Goal: Information Seeking & Learning: Find specific page/section

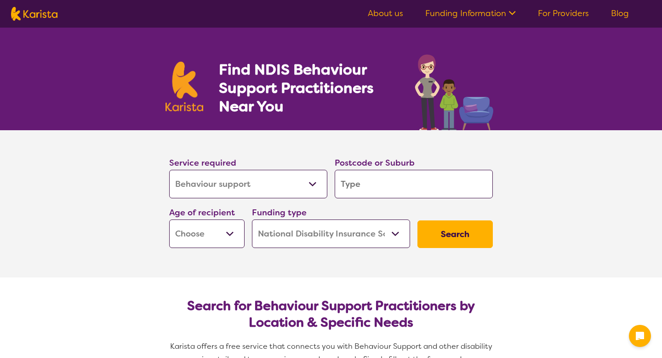
select select "Behaviour support"
select select "NDIS"
select select "Behaviour support"
select select "NDIS"
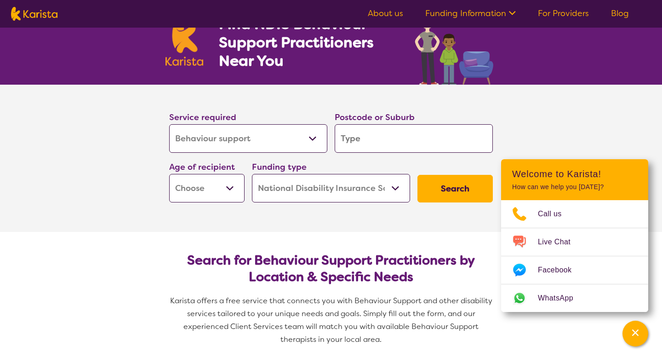
scroll to position [113, 0]
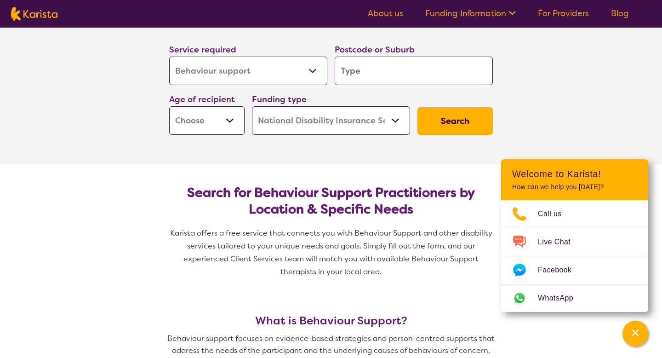
click at [195, 124] on select "Early Childhood - 0 to 9 Child - 10 to 11 Adolescent - 12 to 17 Adult - 18 to 6…" at bounding box center [206, 120] width 75 height 29
select select "AD"
click at [377, 63] on input "search" at bounding box center [414, 71] width 158 height 29
type input "3"
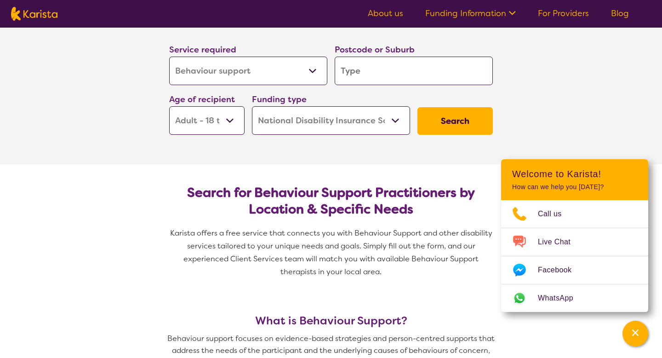
type input "3"
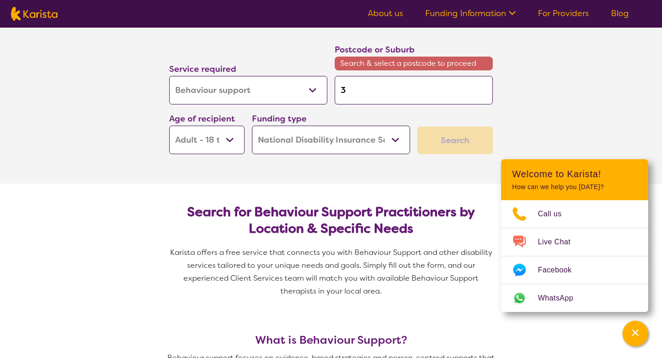
type input "31"
type input "316"
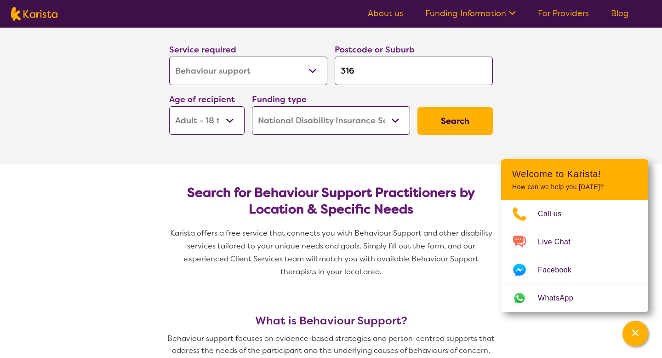
type input "3162"
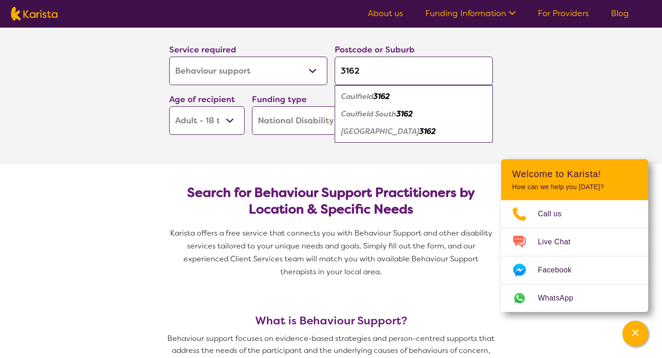
type input "3162"
click at [412, 116] on em "3162" at bounding box center [404, 114] width 17 height 10
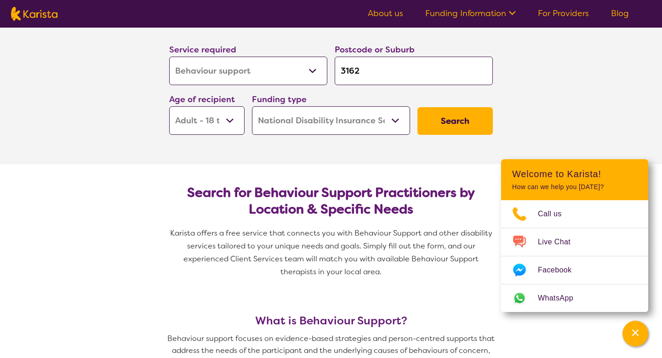
click at [445, 123] on button "Search" at bounding box center [454, 121] width 75 height 28
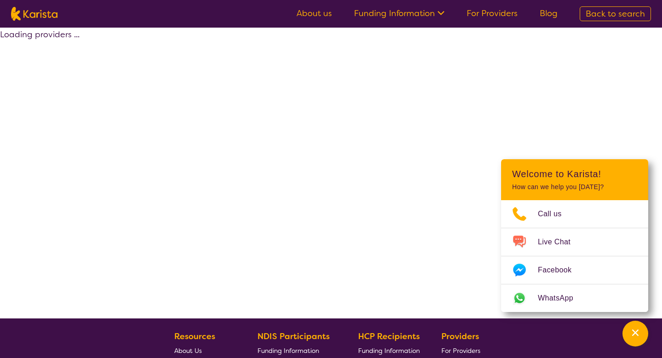
select select "by_score"
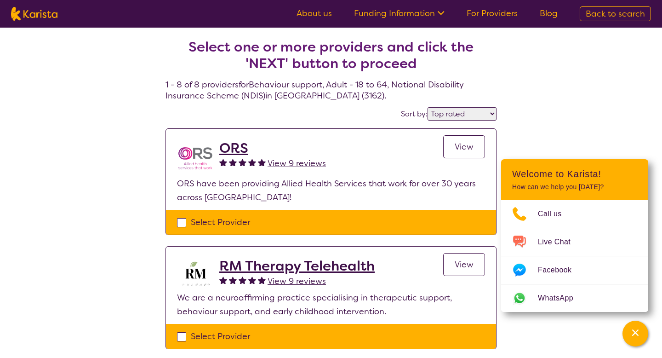
select select "Behaviour support"
select select "AD"
select select "NDIS"
select select "Behaviour support"
select select "AD"
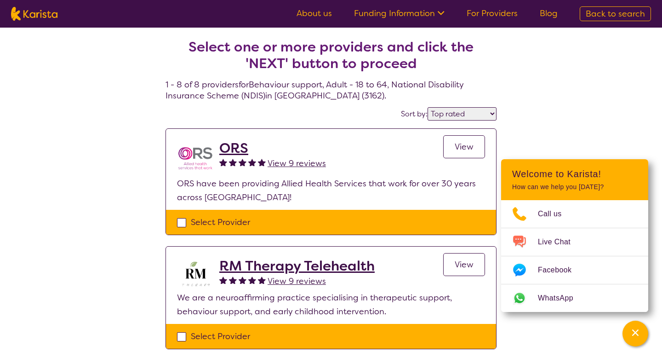
select select "NDIS"
